Goal: Information Seeking & Learning: Compare options

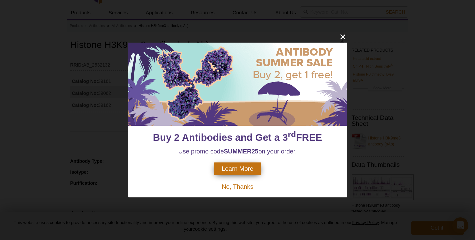
scroll to position [15, 0]
click at [343, 38] on icon "close" at bounding box center [342, 37] width 5 height 5
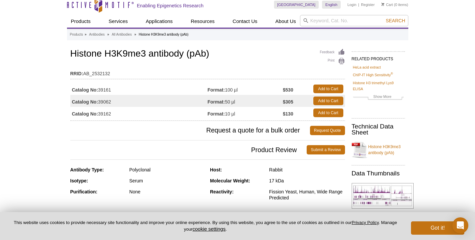
scroll to position [0, 0]
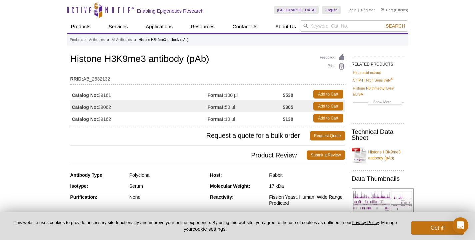
click at [76, 90] on td "Catalog No: 39161" at bounding box center [138, 94] width 137 height 12
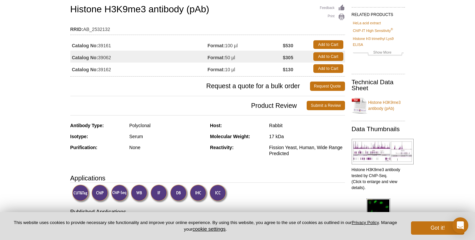
scroll to position [50, 0]
drag, startPoint x: 218, startPoint y: 48, endPoint x: 272, endPoint y: 45, distance: 54.1
click at [219, 47] on strong "Format:" at bounding box center [216, 45] width 17 height 6
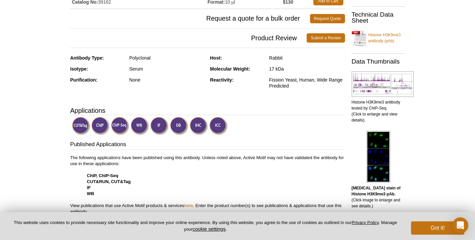
scroll to position [119, 0]
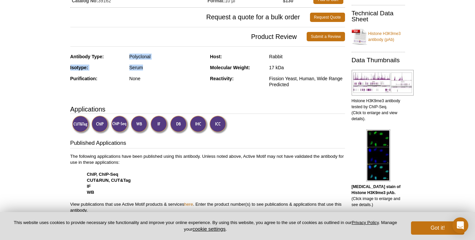
drag, startPoint x: 63, startPoint y: 64, endPoint x: 150, endPoint y: 68, distance: 87.1
drag, startPoint x: 150, startPoint y: 68, endPoint x: 140, endPoint y: 69, distance: 10.4
click at [119, 68] on div "Isotype: Serum" at bounding box center [137, 70] width 135 height 11
click at [152, 71] on div "Isotype: Serum" at bounding box center [137, 70] width 135 height 11
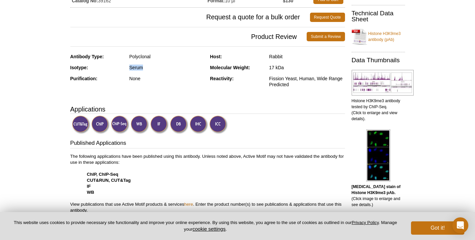
drag, startPoint x: 150, startPoint y: 70, endPoint x: 118, endPoint y: 70, distance: 32.0
click at [118, 70] on div "Isotype: Serum" at bounding box center [137, 70] width 135 height 11
click at [165, 79] on div "None" at bounding box center [167, 79] width 76 height 6
drag, startPoint x: 75, startPoint y: 65, endPoint x: 142, endPoint y: 68, distance: 66.7
click at [142, 68] on div "Isotype: Serum" at bounding box center [137, 70] width 135 height 11
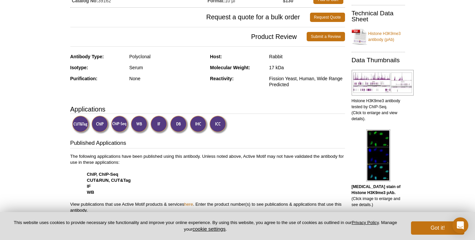
click at [142, 68] on div "Serum" at bounding box center [167, 68] width 76 height 6
drag, startPoint x: 152, startPoint y: 71, endPoint x: 116, endPoint y: 65, distance: 36.1
click at [116, 65] on div "Isotype: Serum" at bounding box center [137, 70] width 135 height 11
click at [151, 67] on div "Serum" at bounding box center [167, 68] width 76 height 6
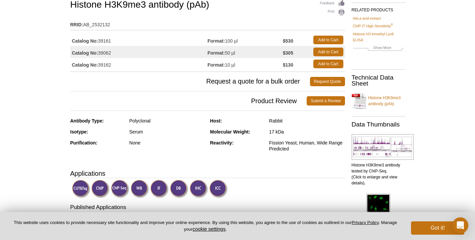
scroll to position [0, 0]
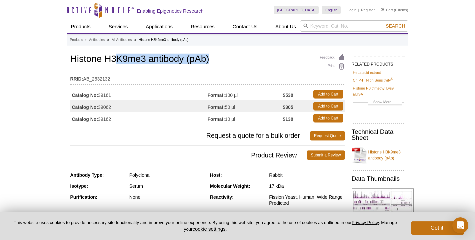
drag, startPoint x: 119, startPoint y: 58, endPoint x: 208, endPoint y: 56, distance: 88.3
click at [208, 56] on h1 "Histone H3K9me3 antibody (pAb)" at bounding box center [207, 59] width 275 height 11
click at [222, 64] on h1 "Histone H3K9me3 antibody (pAb)" at bounding box center [207, 59] width 275 height 11
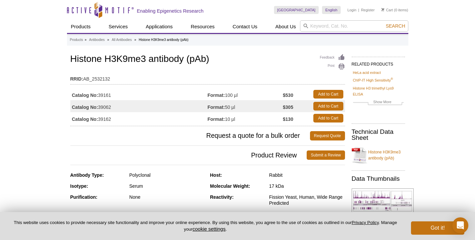
click at [171, 58] on h1 "Histone H3K9me3 antibody (pAb)" at bounding box center [207, 59] width 275 height 11
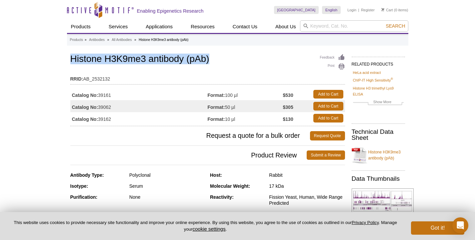
drag, startPoint x: 70, startPoint y: 57, endPoint x: 216, endPoint y: 58, distance: 145.3
click at [216, 58] on h1 "Histone H3K9me3 antibody (pAb)" at bounding box center [207, 59] width 275 height 11
copy h1 "Histone H3K9me3 antibody (pAb)"
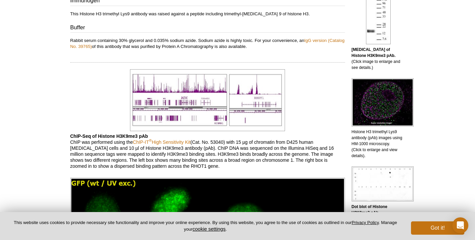
scroll to position [343, 0]
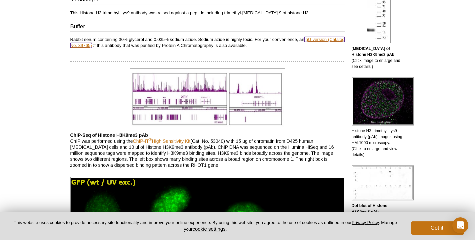
click at [98, 46] on link "IgG version (Catalog No. 39765)" at bounding box center [207, 42] width 274 height 11
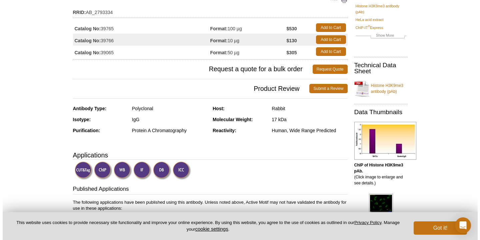
scroll to position [70, 0]
